Goal: Task Accomplishment & Management: Manage account settings

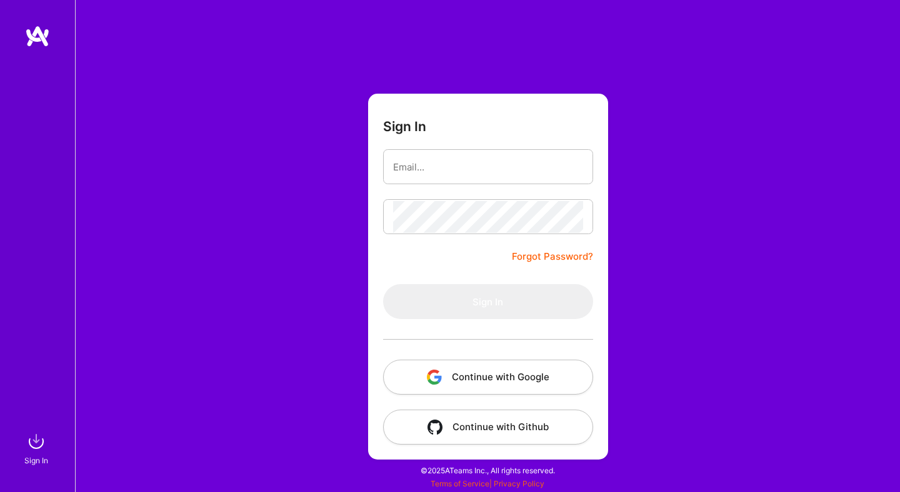
click at [541, 370] on button "Continue with Google" at bounding box center [488, 377] width 210 height 35
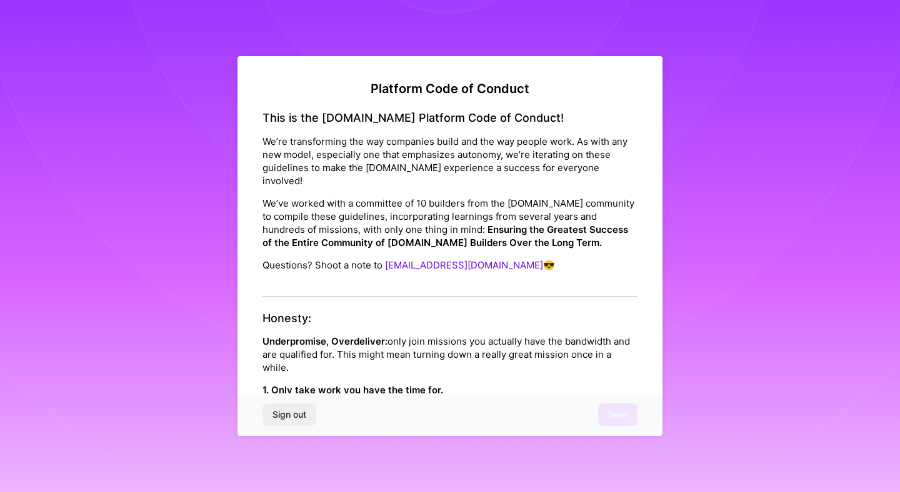
click at [415, 198] on p "We’ve worked with a committee of 10 builders from the [DOMAIN_NAME] community t…" at bounding box center [449, 223] width 375 height 52
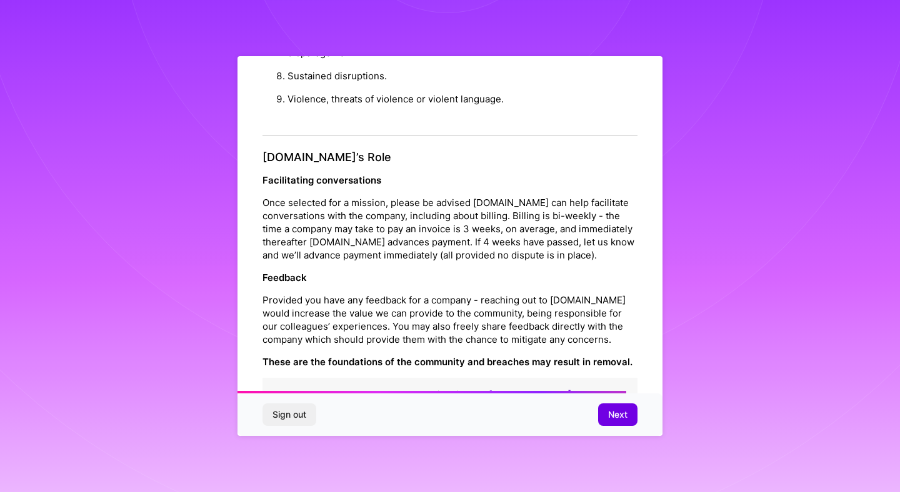
scroll to position [1391, 0]
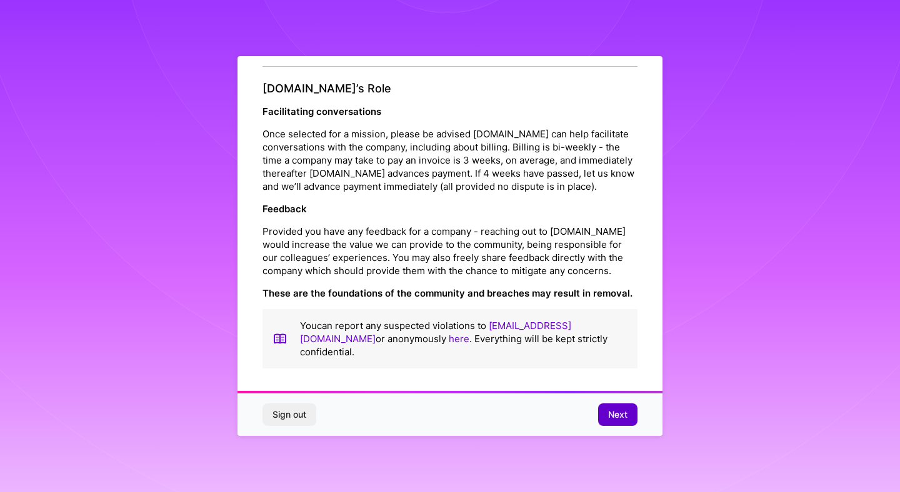
click at [605, 415] on button "Next" at bounding box center [617, 415] width 39 height 22
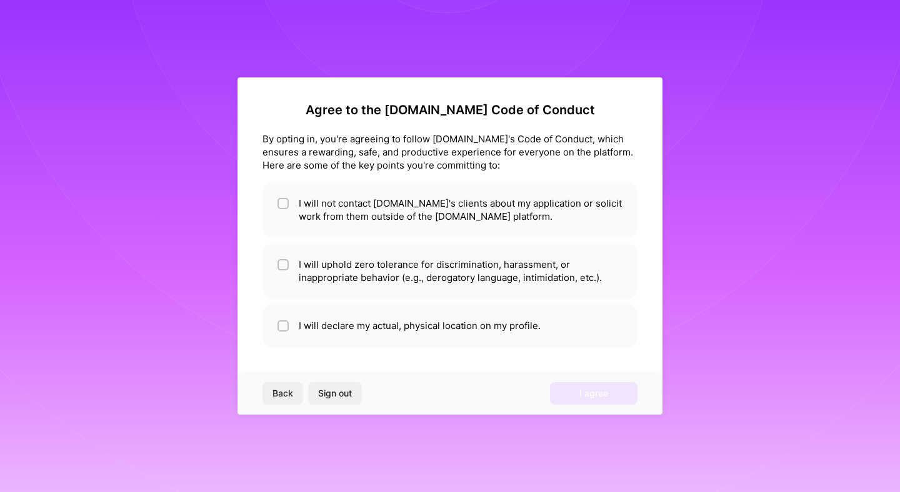
scroll to position [0, 0]
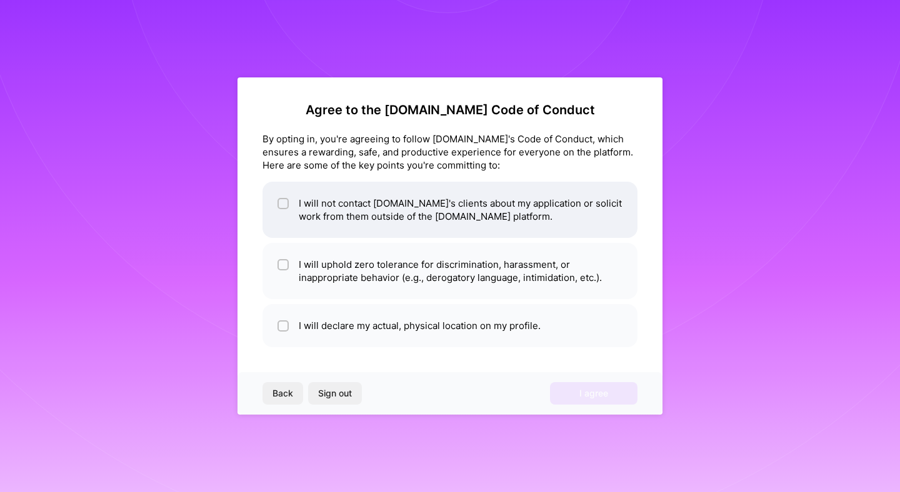
click at [402, 226] on li "I will not contact [DOMAIN_NAME]'s clients about my application or solicit work…" at bounding box center [449, 210] width 375 height 56
checkbox input "true"
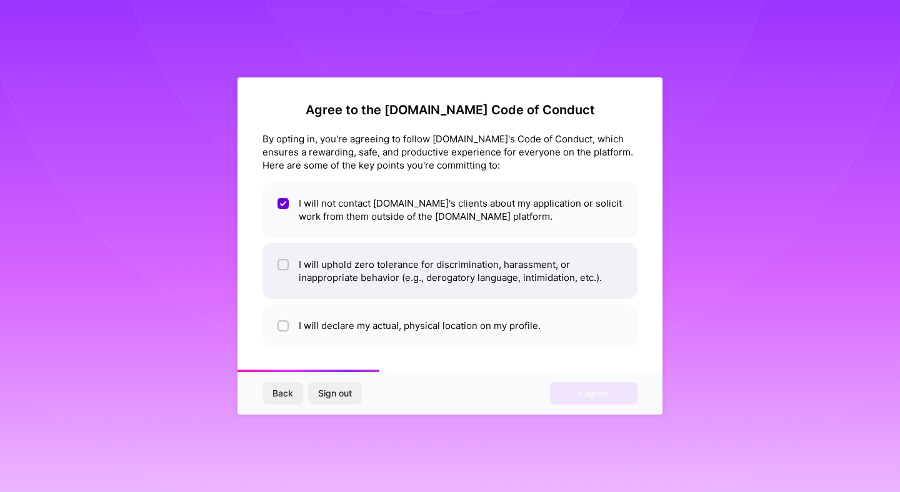
click at [354, 279] on li "I will uphold zero tolerance for discrimination, harassment, or inappropriate b…" at bounding box center [449, 271] width 375 height 56
checkbox input "true"
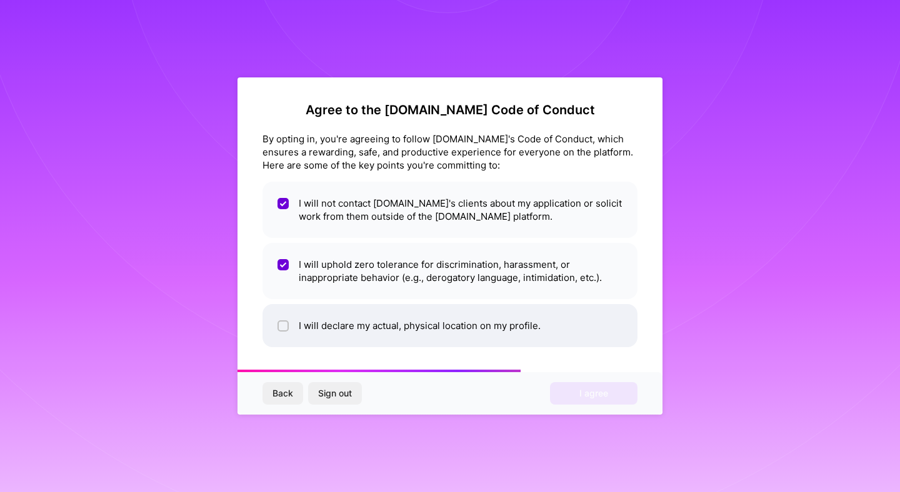
click at [337, 331] on li "I will declare my actual, physical location on my profile." at bounding box center [449, 325] width 375 height 43
checkbox input "true"
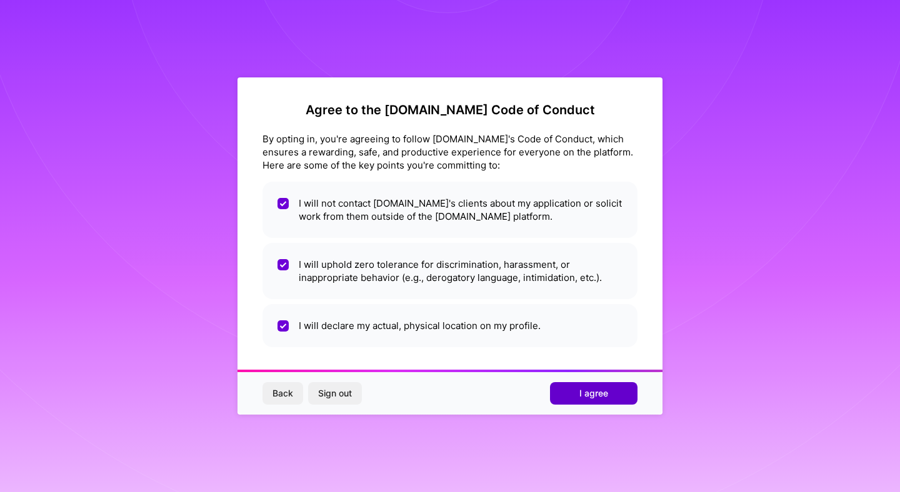
click at [585, 389] on span "I agree" at bounding box center [593, 393] width 29 height 12
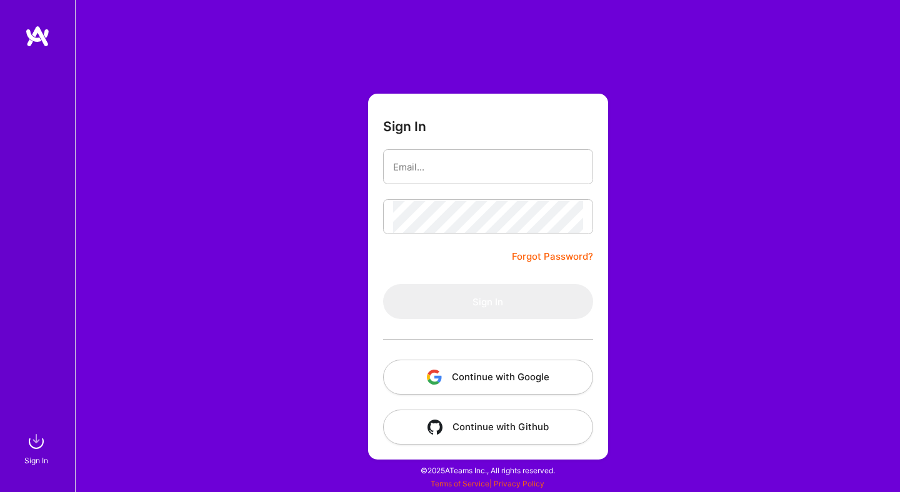
click at [485, 372] on button "Continue with Google" at bounding box center [488, 377] width 210 height 35
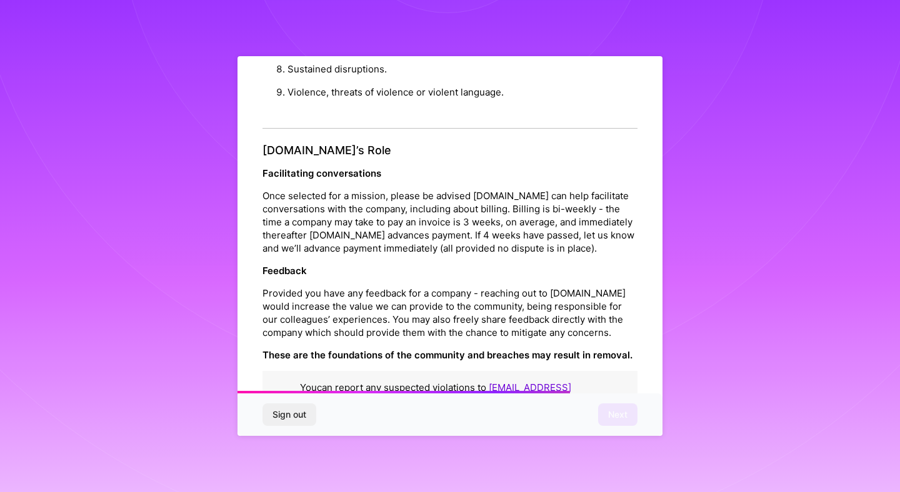
scroll to position [1391, 0]
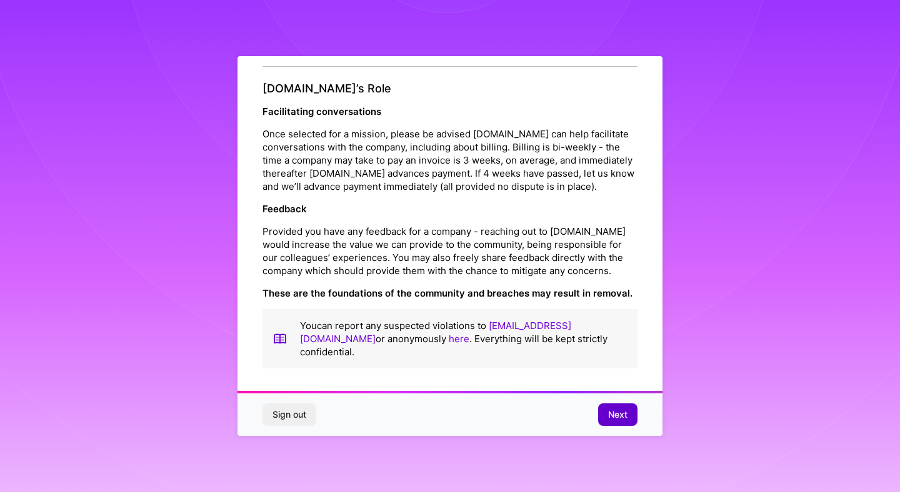
click at [618, 420] on span "Next" at bounding box center [617, 415] width 19 height 12
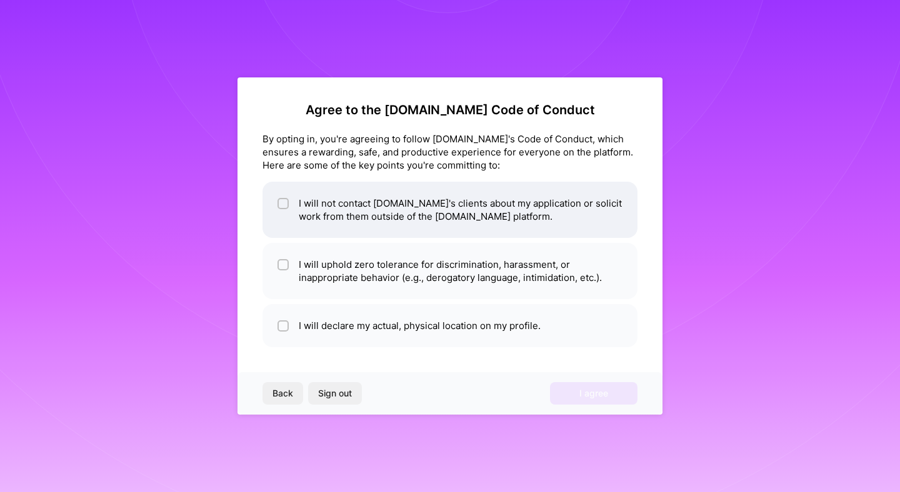
click at [503, 201] on li "I will not contact [DOMAIN_NAME]'s clients about my application or solicit work…" at bounding box center [449, 210] width 375 height 56
checkbox input "true"
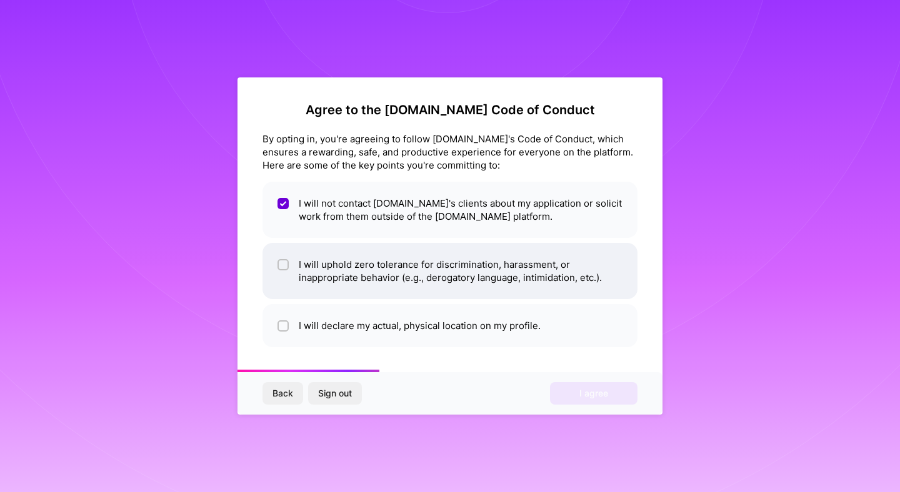
click at [489, 268] on li "I will uphold zero tolerance for discrimination, harassment, or inappropriate b…" at bounding box center [449, 271] width 375 height 56
checkbox input "true"
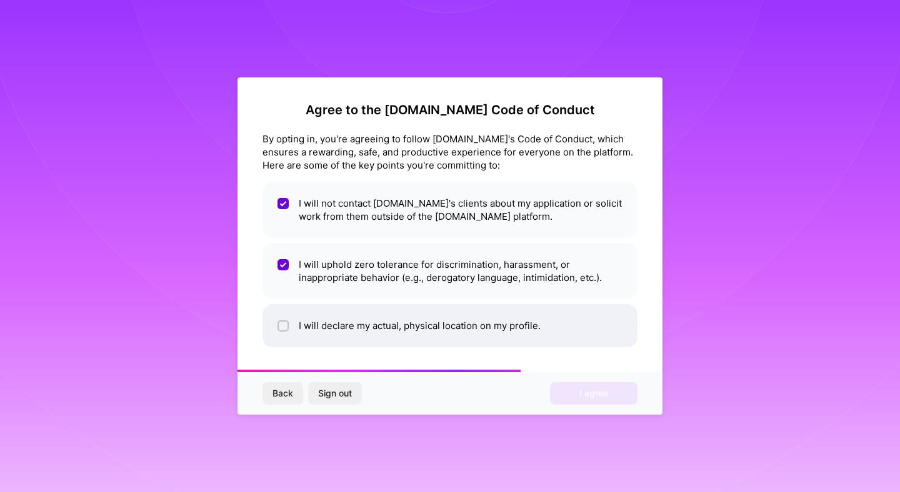
click at [476, 330] on li "I will declare my actual, physical location on my profile." at bounding box center [449, 325] width 375 height 43
checkbox input "true"
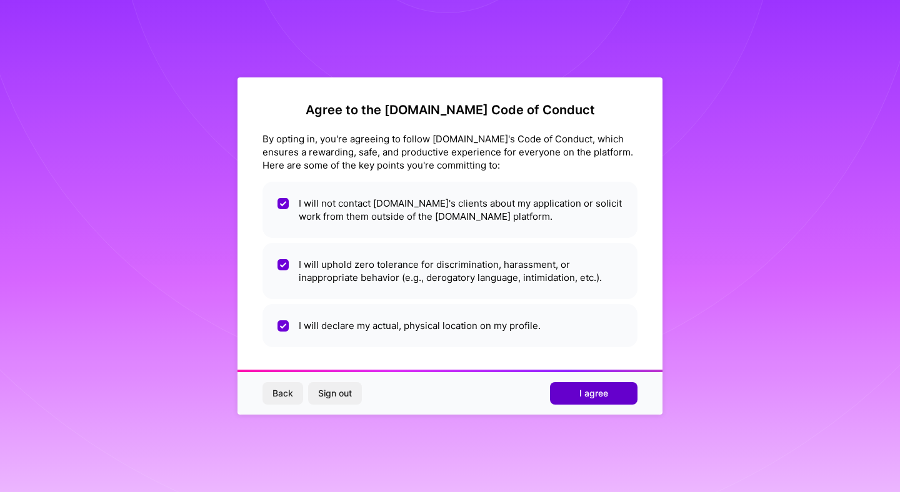
click at [580, 400] on button "I agree" at bounding box center [593, 393] width 87 height 22
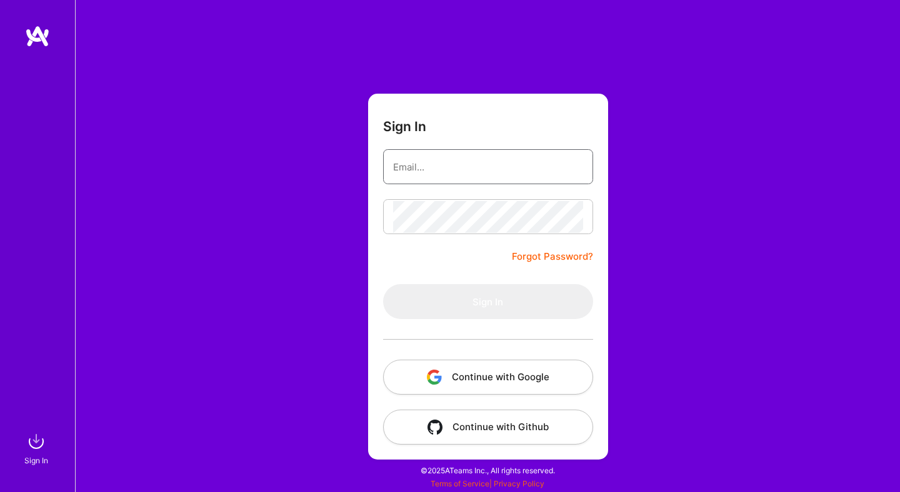
click at [472, 161] on input "email" at bounding box center [488, 167] width 190 height 32
type input "[PERSON_NAME][EMAIL_ADDRESS][PERSON_NAME][DOMAIN_NAME]"
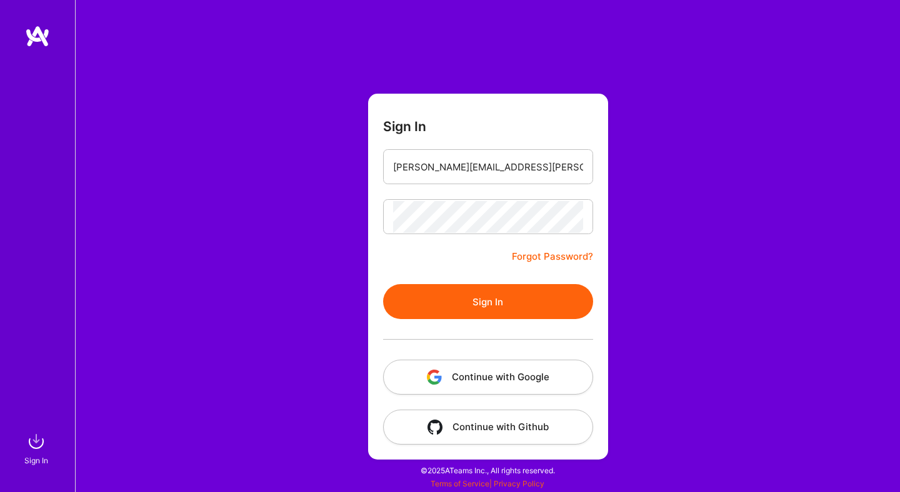
click at [490, 312] on button "Sign In" at bounding box center [488, 301] width 210 height 35
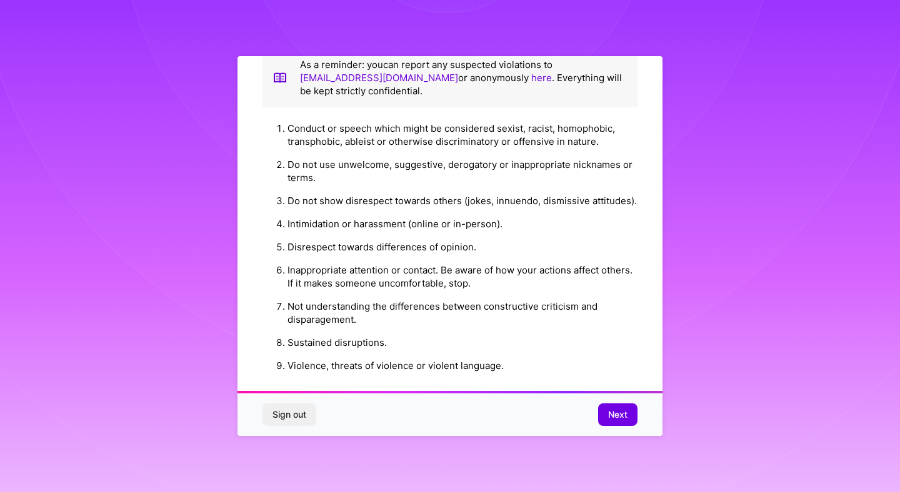
scroll to position [1391, 0]
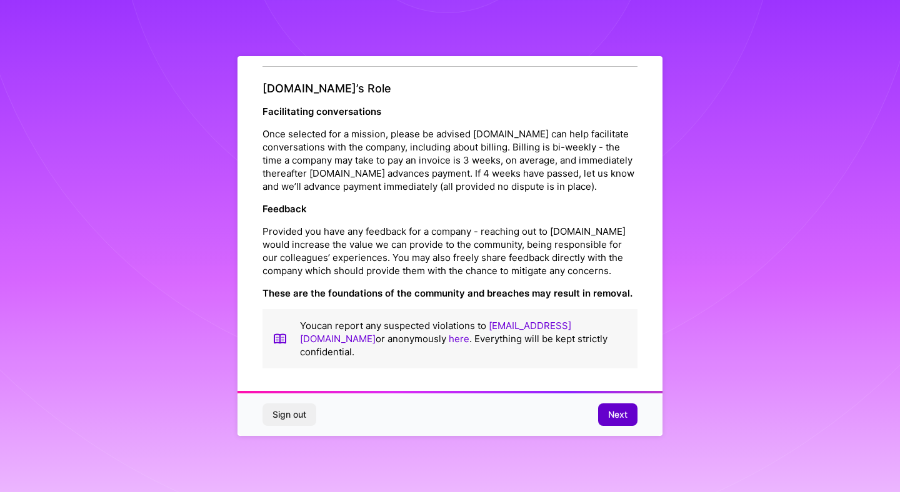
click at [617, 418] on span "Next" at bounding box center [617, 415] width 19 height 12
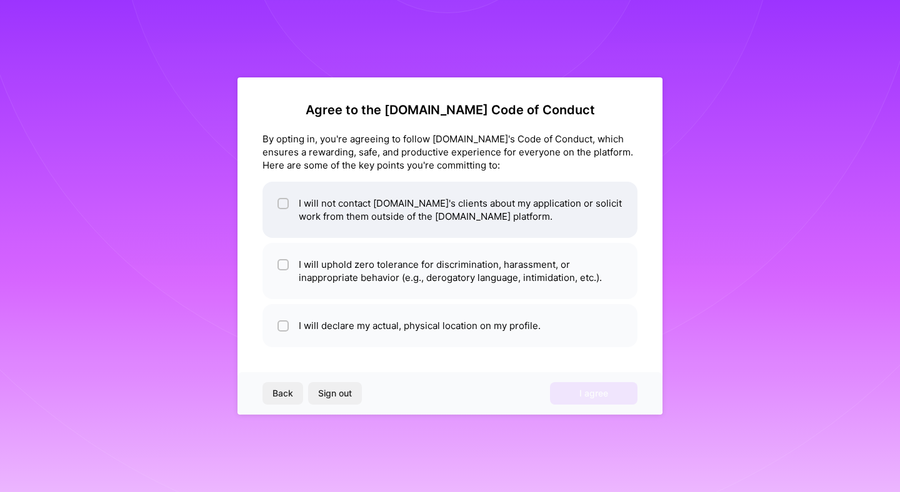
click at [454, 202] on li "I will not contact [DOMAIN_NAME]'s clients about my application or solicit work…" at bounding box center [449, 210] width 375 height 56
checkbox input "true"
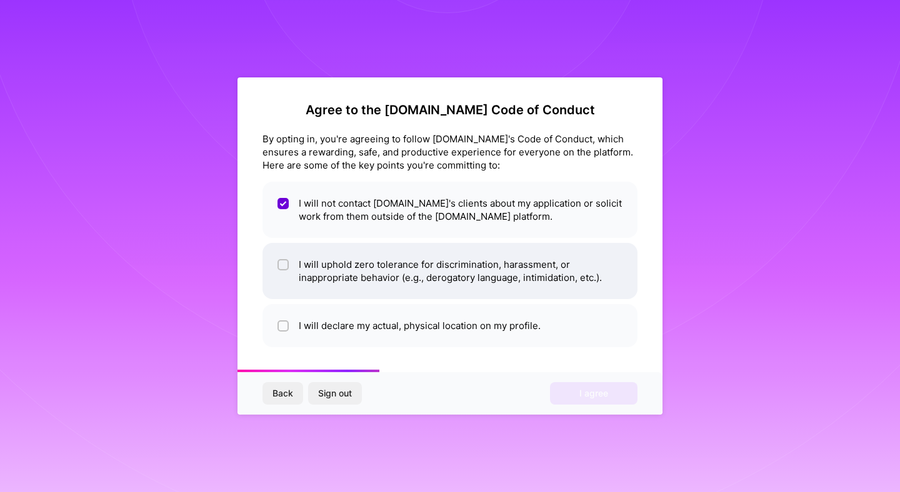
click at [446, 262] on li "I will uphold zero tolerance for discrimination, harassment, or inappropriate b…" at bounding box center [449, 271] width 375 height 56
checkbox input "true"
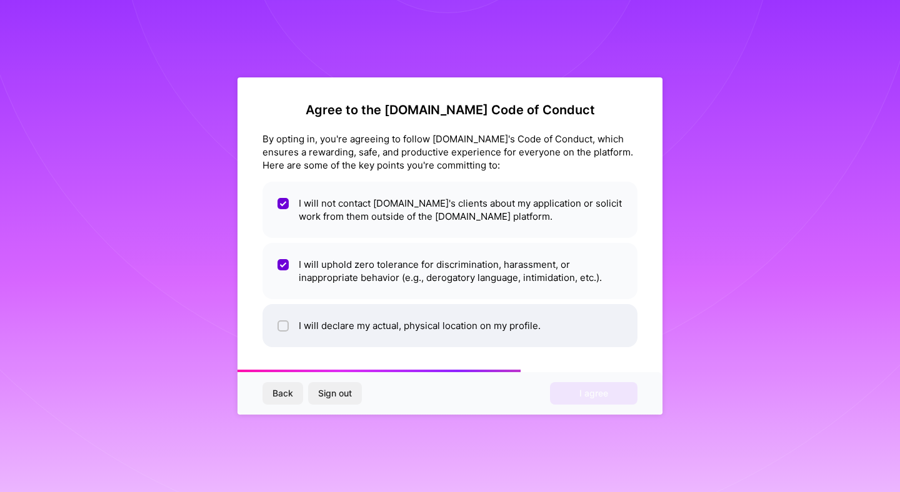
click at [436, 325] on li "I will declare my actual, physical location on my profile." at bounding box center [449, 325] width 375 height 43
checkbox input "true"
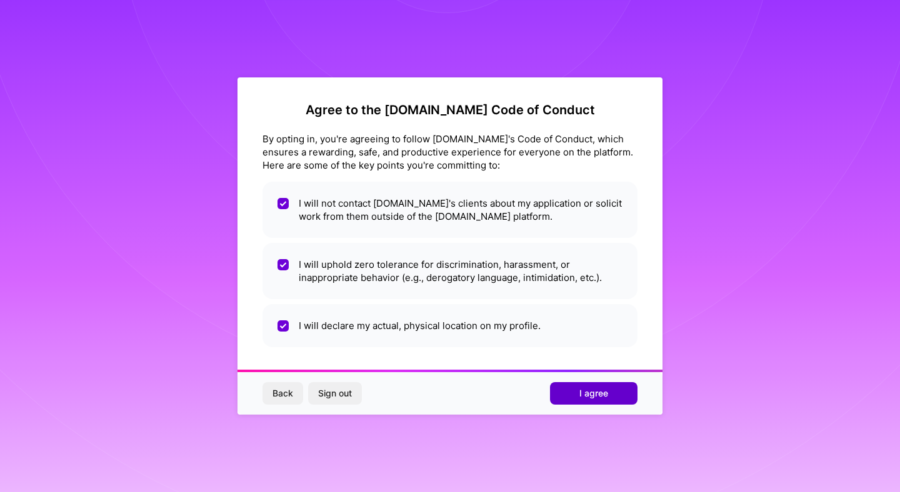
click at [596, 404] on button "I agree" at bounding box center [593, 393] width 87 height 22
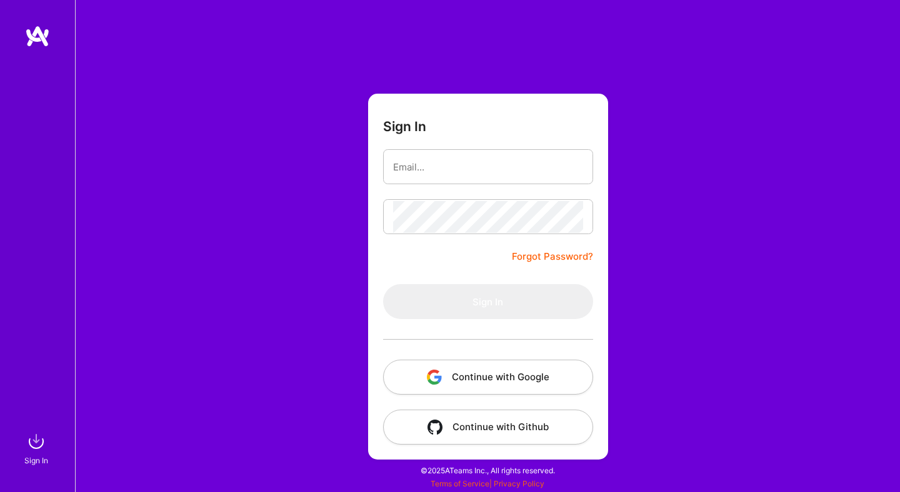
click at [39, 37] on img at bounding box center [37, 36] width 25 height 22
click at [35, 445] on img at bounding box center [36, 441] width 25 height 25
click at [465, 162] on input "email" at bounding box center [488, 167] width 190 height 32
type input "[PERSON_NAME][EMAIL_ADDRESS][PERSON_NAME][DOMAIN_NAME]"
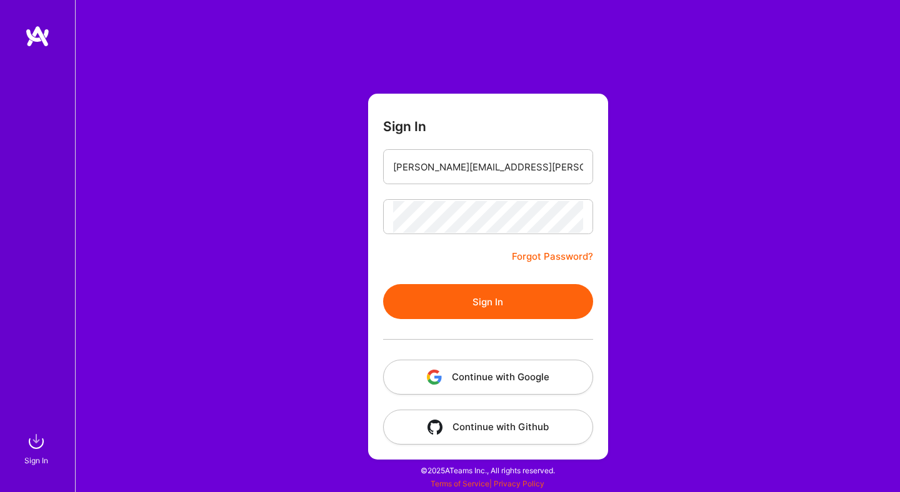
click at [543, 304] on button "Sign In" at bounding box center [488, 301] width 210 height 35
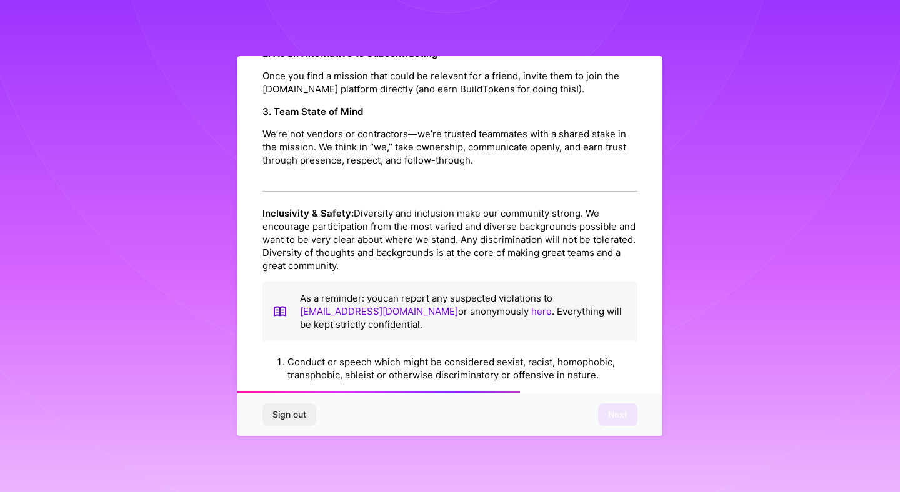
scroll to position [1391, 0]
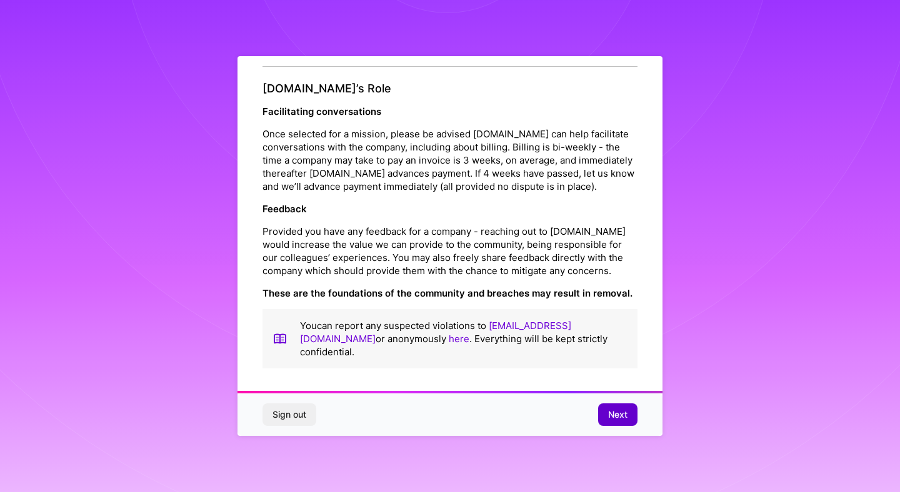
click at [614, 422] on button "Next" at bounding box center [617, 415] width 39 height 22
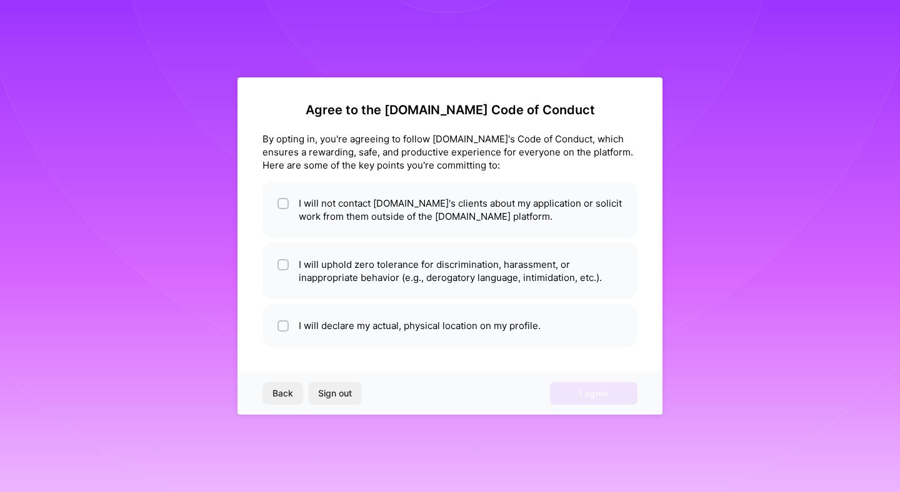
scroll to position [0, 0]
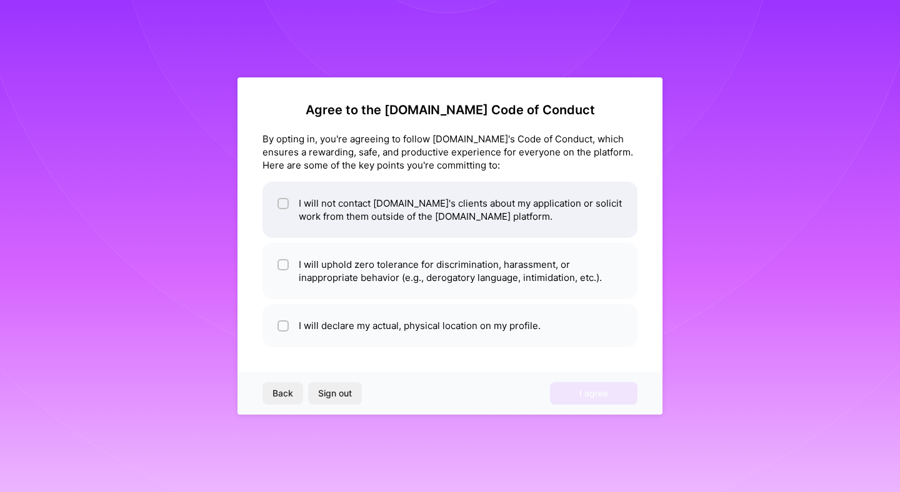
click at [444, 214] on li "I will not contact [DOMAIN_NAME]'s clients about my application or solicit work…" at bounding box center [449, 210] width 375 height 56
checkbox input "true"
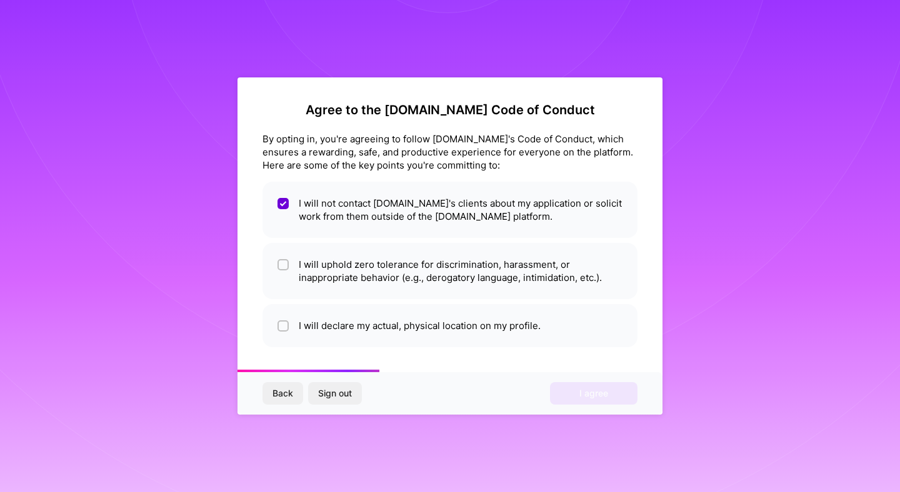
click at [440, 239] on ul "I will not contact [DOMAIN_NAME]'s clients about my application or solicit work…" at bounding box center [449, 265] width 375 height 166
click at [439, 255] on li "I will uphold zero tolerance for discrimination, harassment, or inappropriate b…" at bounding box center [449, 271] width 375 height 56
checkbox input "true"
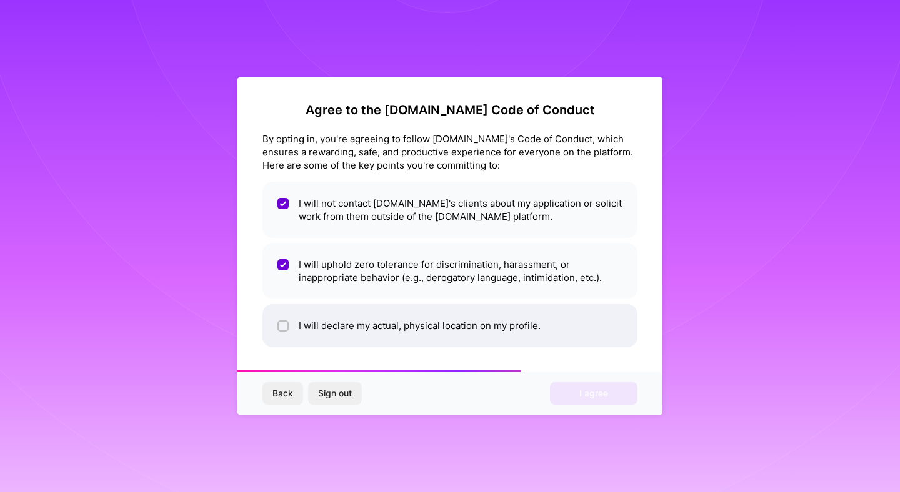
click at [439, 329] on li "I will declare my actual, physical location on my profile." at bounding box center [449, 325] width 375 height 43
checkbox input "true"
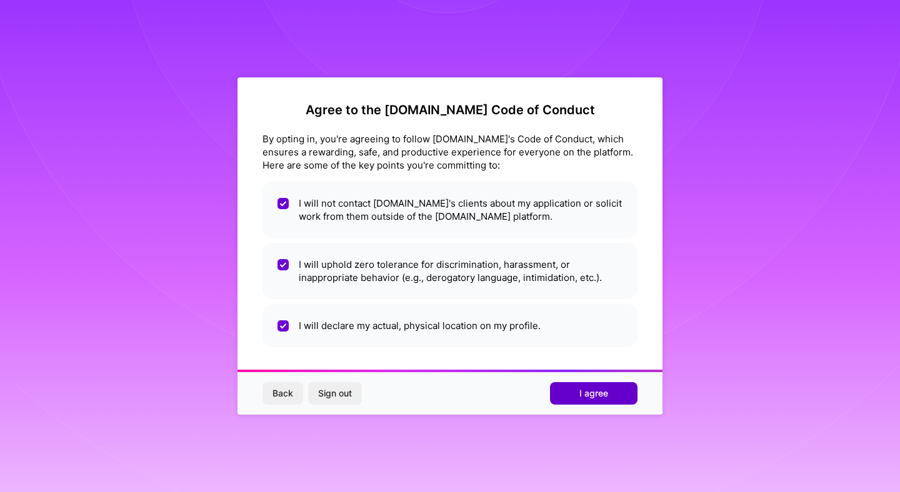
click at [588, 400] on button "I agree" at bounding box center [593, 393] width 87 height 22
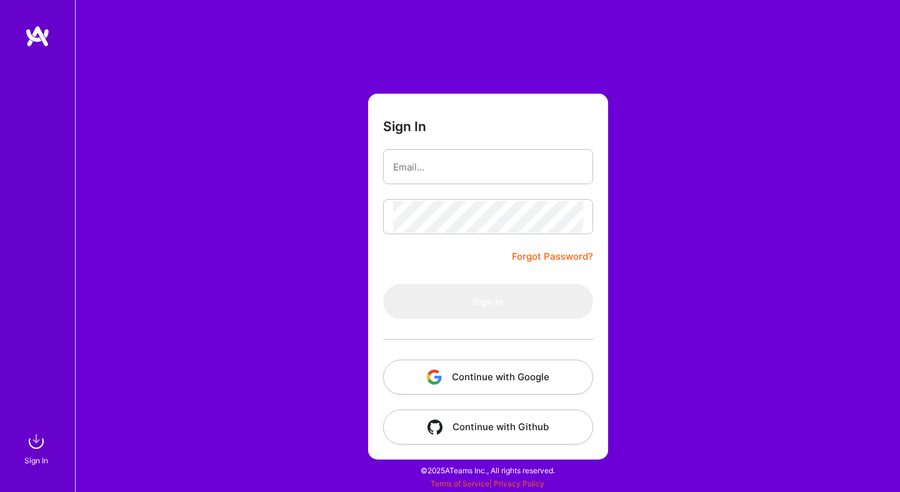
click at [42, 31] on img at bounding box center [37, 36] width 25 height 22
click at [540, 255] on link "Forgot Password?" at bounding box center [552, 256] width 81 height 15
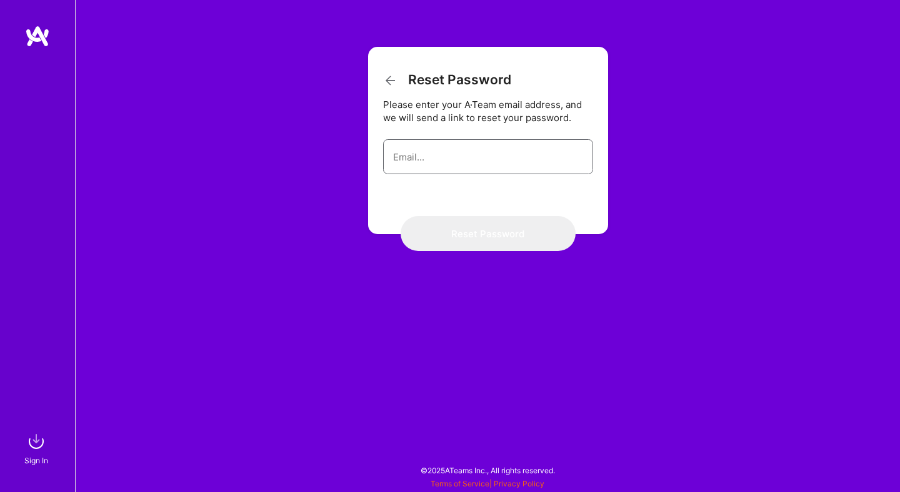
click at [469, 155] on input "email" at bounding box center [488, 157] width 190 height 32
type input "[PERSON_NAME][EMAIL_ADDRESS][PERSON_NAME][DOMAIN_NAME]"
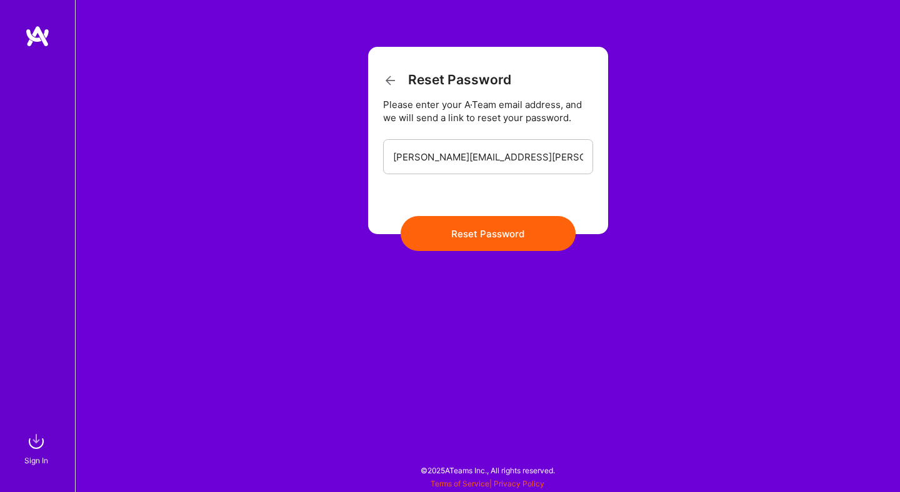
click at [481, 240] on button "Reset Password" at bounding box center [487, 233] width 175 height 35
